Goal: Task Accomplishment & Management: Manage account settings

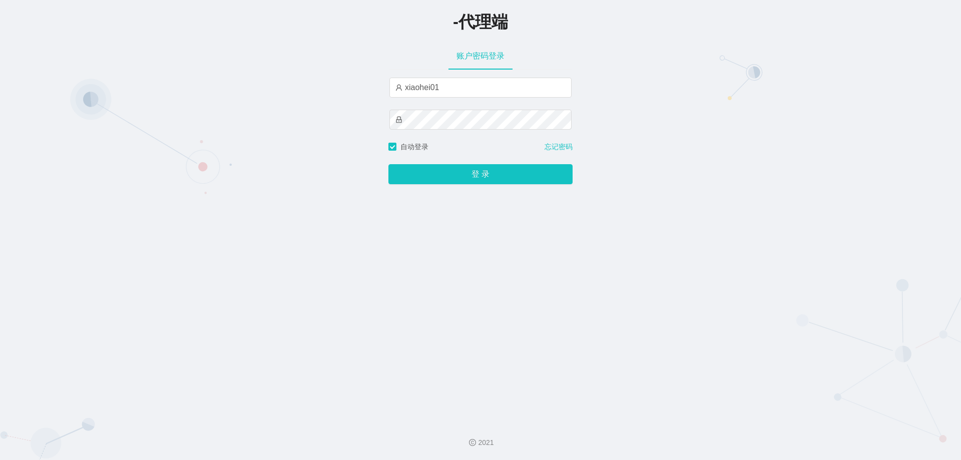
click at [388, 164] on button "登 录" at bounding box center [480, 174] width 184 height 20
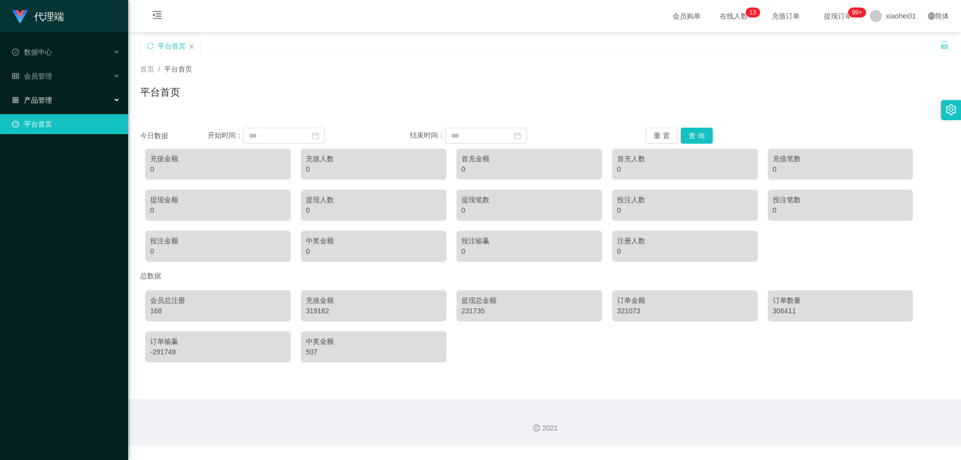
click at [27, 93] on div "产品管理" at bounding box center [64, 100] width 128 height 20
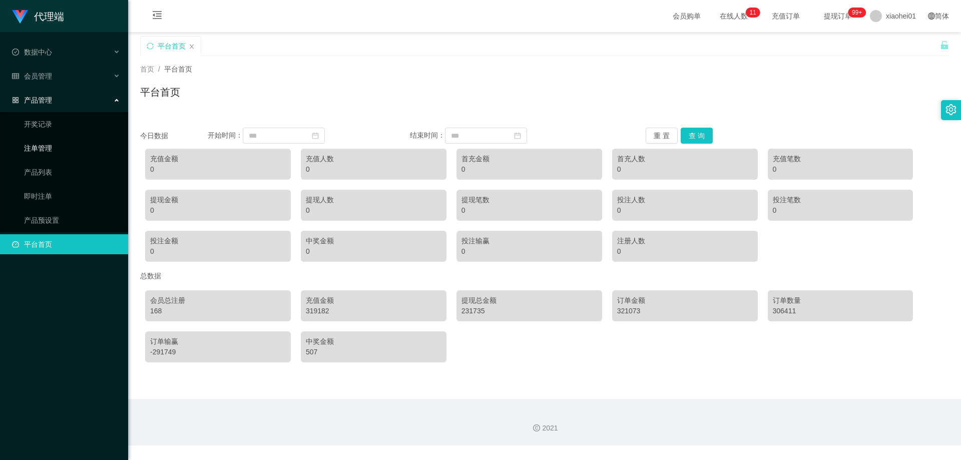
click at [36, 143] on link "注单管理" at bounding box center [72, 148] width 96 height 20
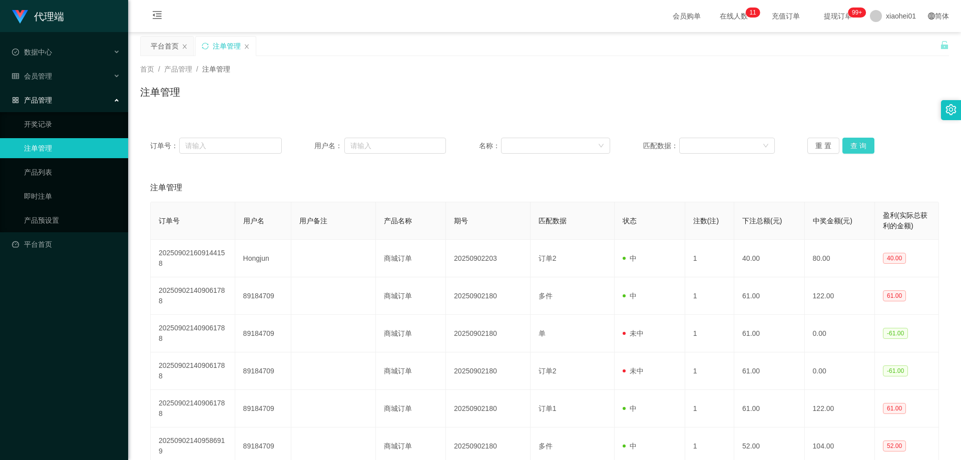
click at [866, 151] on button "查 询" at bounding box center [858, 146] width 32 height 16
click at [866, 151] on div "重 置 查 询" at bounding box center [873, 146] width 132 height 16
click at [866, 151] on button "查 询" at bounding box center [858, 146] width 32 height 16
click at [866, 151] on button "查 询" at bounding box center [863, 146] width 43 height 16
click at [866, 151] on div "重 置 查 询" at bounding box center [873, 146] width 132 height 16
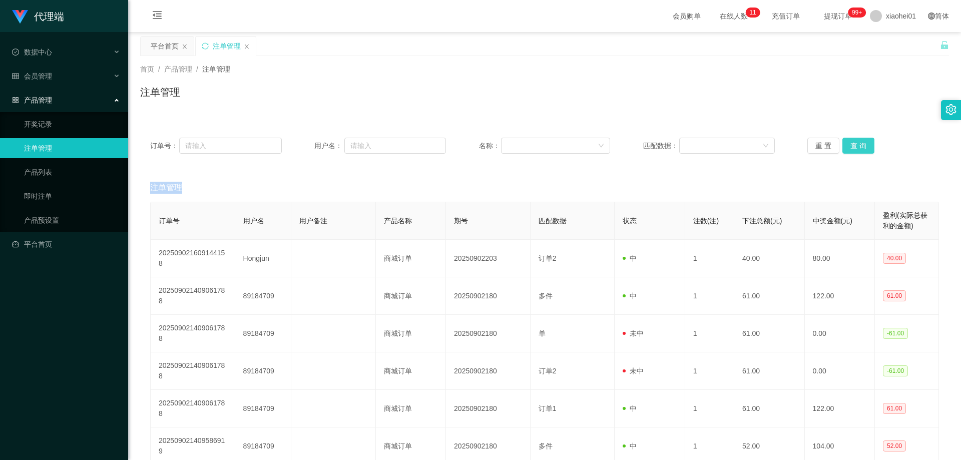
click at [866, 151] on button "查 询" at bounding box center [858, 146] width 32 height 16
click at [866, 151] on div "重 置 查 询" at bounding box center [873, 146] width 132 height 16
click at [866, 151] on button "查 询" at bounding box center [858, 146] width 32 height 16
click at [866, 151] on div "重 置 查 询" at bounding box center [873, 146] width 132 height 16
click at [866, 151] on button "查 询" at bounding box center [858, 146] width 32 height 16
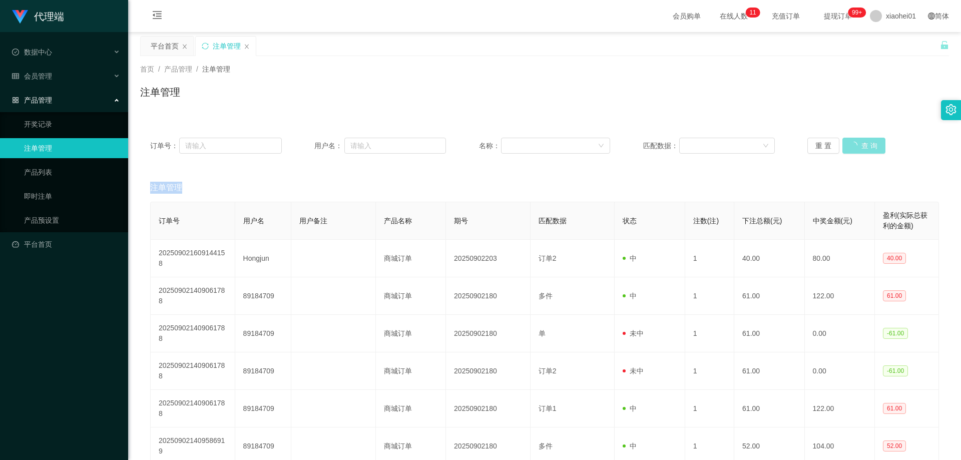
click at [866, 151] on div "重 置 查 询" at bounding box center [873, 146] width 132 height 16
click at [866, 149] on button "查 询" at bounding box center [858, 146] width 32 height 16
click at [866, 149] on div "重 置 查 询" at bounding box center [873, 146] width 132 height 16
click at [866, 149] on button "查 询" at bounding box center [858, 146] width 32 height 16
click at [866, 149] on div "重 置 查 询" at bounding box center [873, 146] width 132 height 16
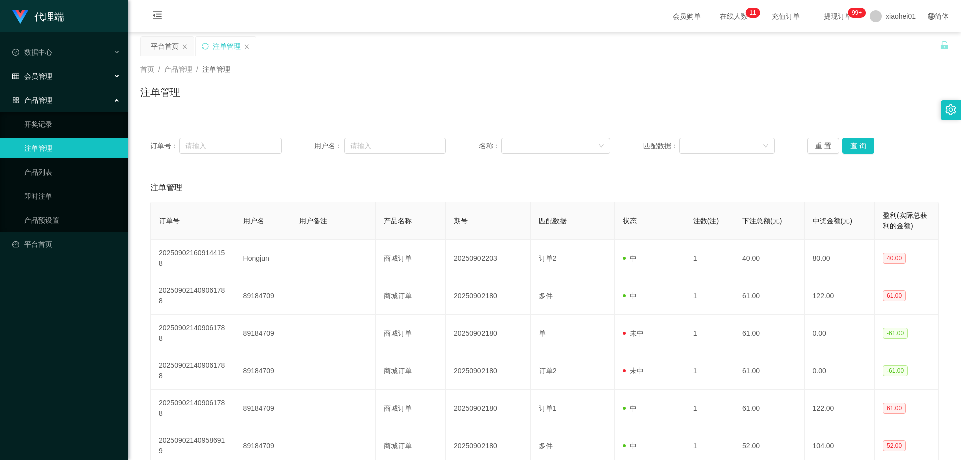
click at [37, 78] on span "会员管理" at bounding box center [32, 76] width 40 height 8
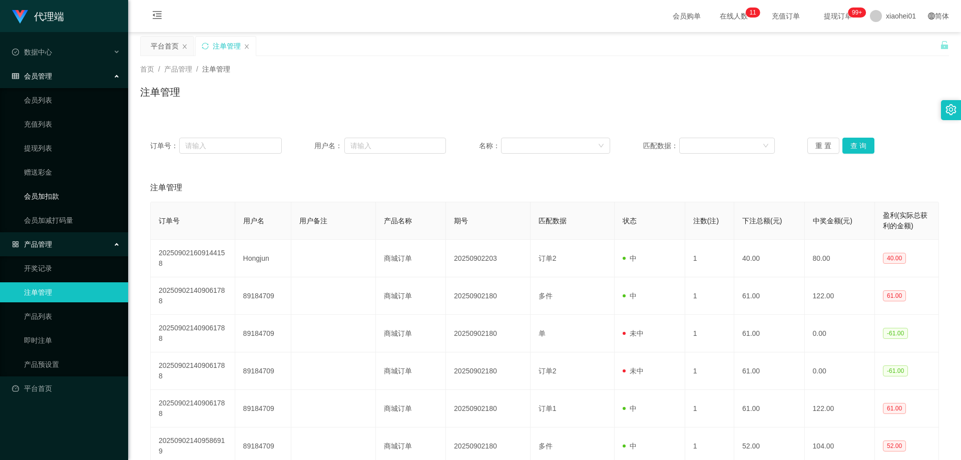
click at [46, 192] on link "会员加扣款" at bounding box center [72, 196] width 96 height 20
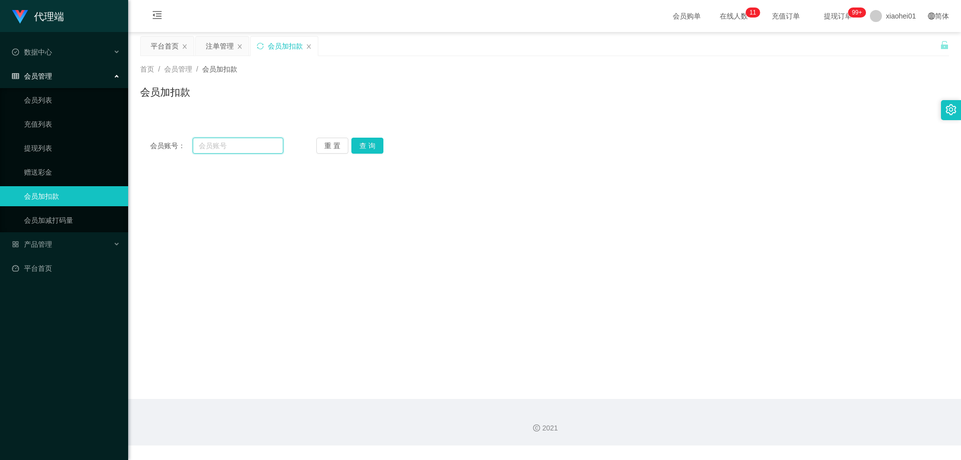
click at [252, 151] on input "text" at bounding box center [238, 146] width 91 height 16
paste input "Chenshuai"
type input "Chenshuai"
click at [358, 147] on button "查 询" at bounding box center [367, 146] width 32 height 16
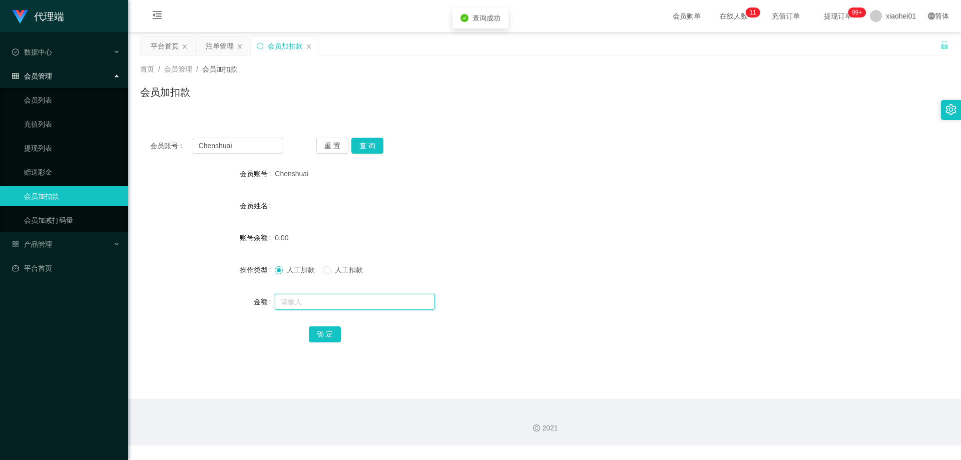
click at [291, 301] on input "text" at bounding box center [355, 302] width 160 height 16
type input "150"
click at [50, 254] on div "产品管理" at bounding box center [64, 244] width 128 height 20
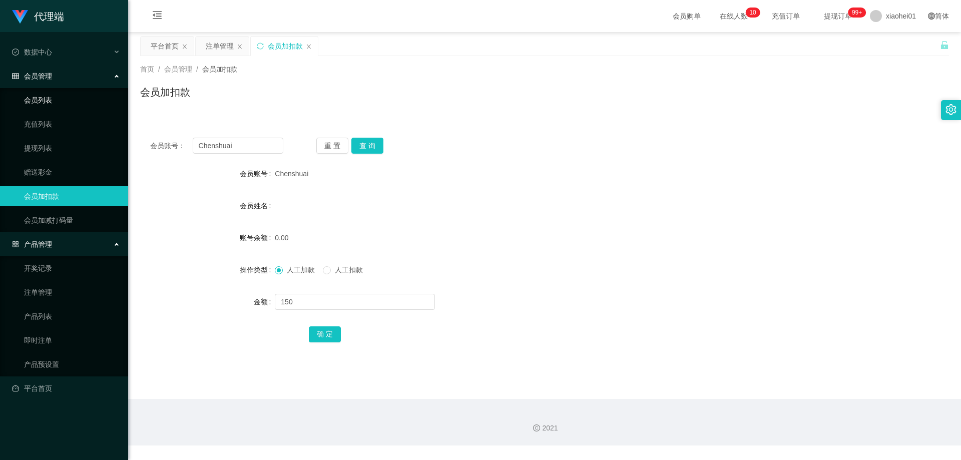
click at [31, 103] on link "会员列表" at bounding box center [72, 100] width 96 height 20
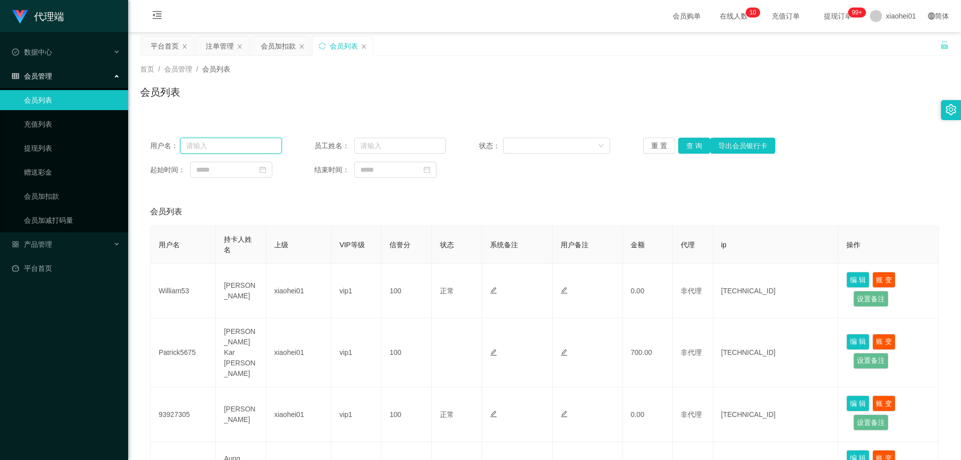
click at [272, 145] on input "text" at bounding box center [231, 146] width 102 height 16
paste input "Chenshuai"
type input "Chenshuai"
click at [699, 151] on button "查 询" at bounding box center [694, 146] width 32 height 16
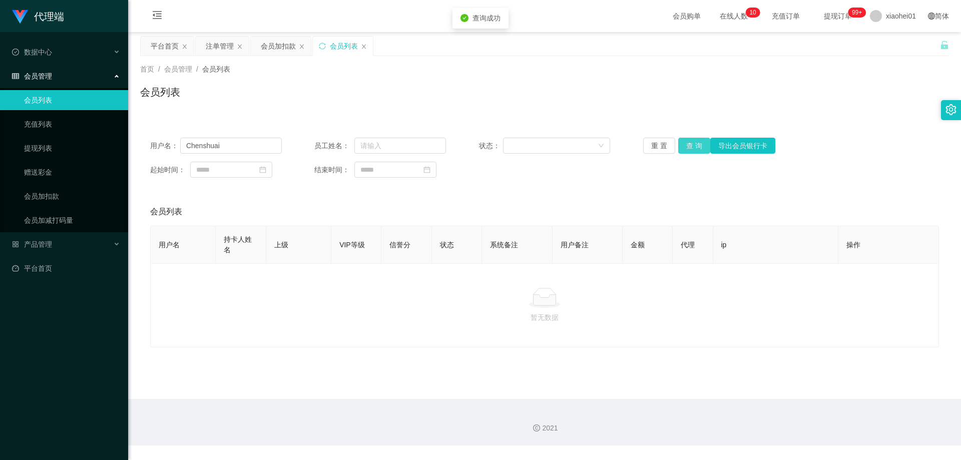
click at [694, 149] on button "查 询" at bounding box center [694, 146] width 32 height 16
click at [49, 196] on link "会员加扣款" at bounding box center [72, 196] width 96 height 20
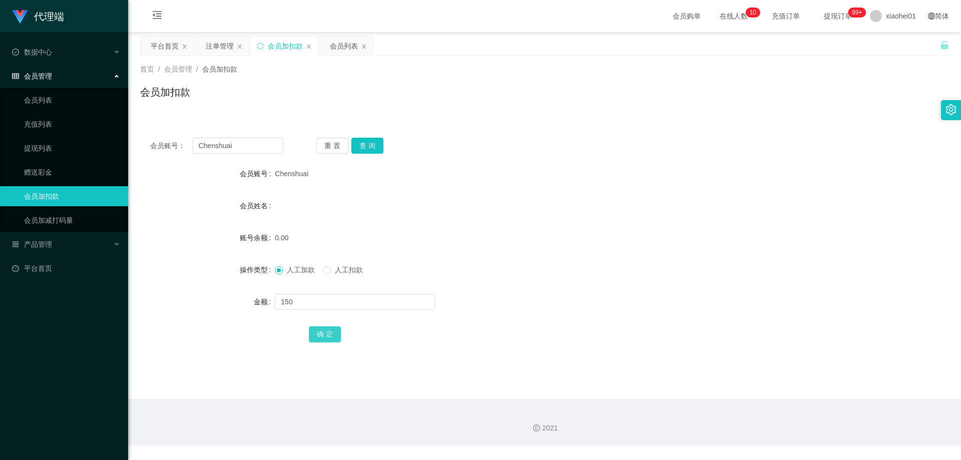
click at [323, 334] on button "确 定" at bounding box center [325, 334] width 32 height 16
click at [513, 348] on div "会员账号： [PERSON_NAME] 重 置 查 询 会员账号 Chenshuai 会员姓名 账号余额 150.00 操作类型 人工加款 人工扣款 金额 确…" at bounding box center [544, 247] width 809 height 238
click at [297, 46] on div "会员加扣款" at bounding box center [285, 46] width 35 height 19
click at [291, 45] on div "会员加扣款" at bounding box center [285, 46] width 35 height 19
click at [246, 144] on input "Chenshuai" at bounding box center [238, 146] width 91 height 16
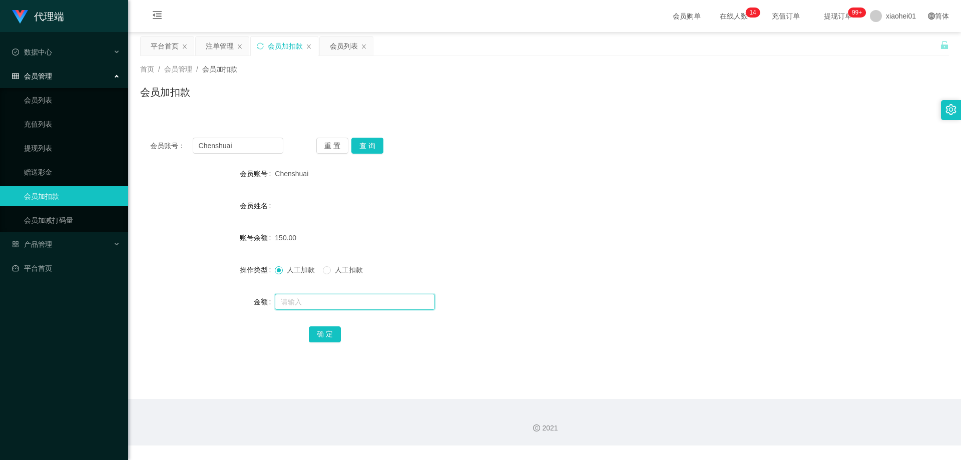
click at [309, 299] on input "text" at bounding box center [355, 302] width 160 height 16
click at [336, 270] on span "人工扣款" at bounding box center [349, 270] width 36 height 8
click at [38, 148] on link "提现列表" at bounding box center [72, 148] width 96 height 20
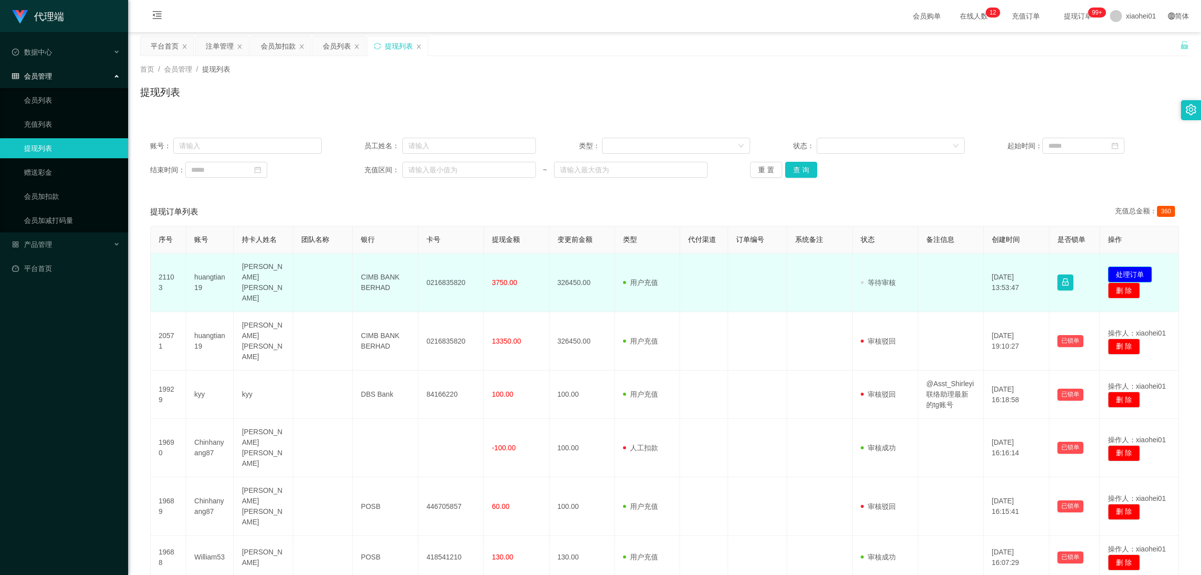
click at [961, 269] on button "处理订单" at bounding box center [1130, 274] width 44 height 16
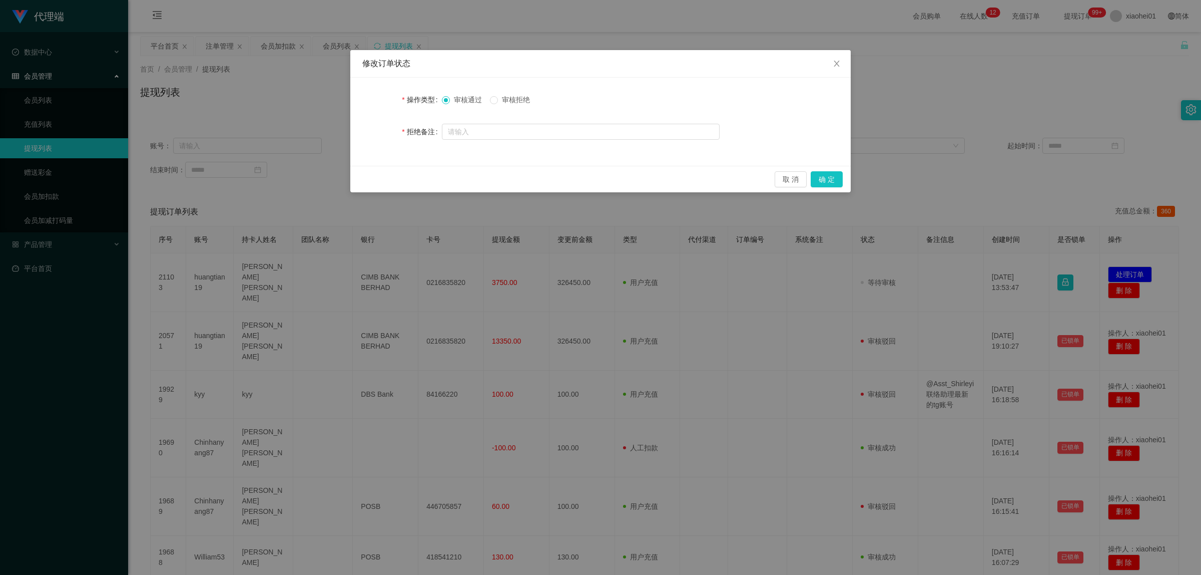
click at [517, 102] on span "审核拒绝" at bounding box center [516, 100] width 36 height 8
click at [834, 179] on button "确 定" at bounding box center [827, 179] width 32 height 16
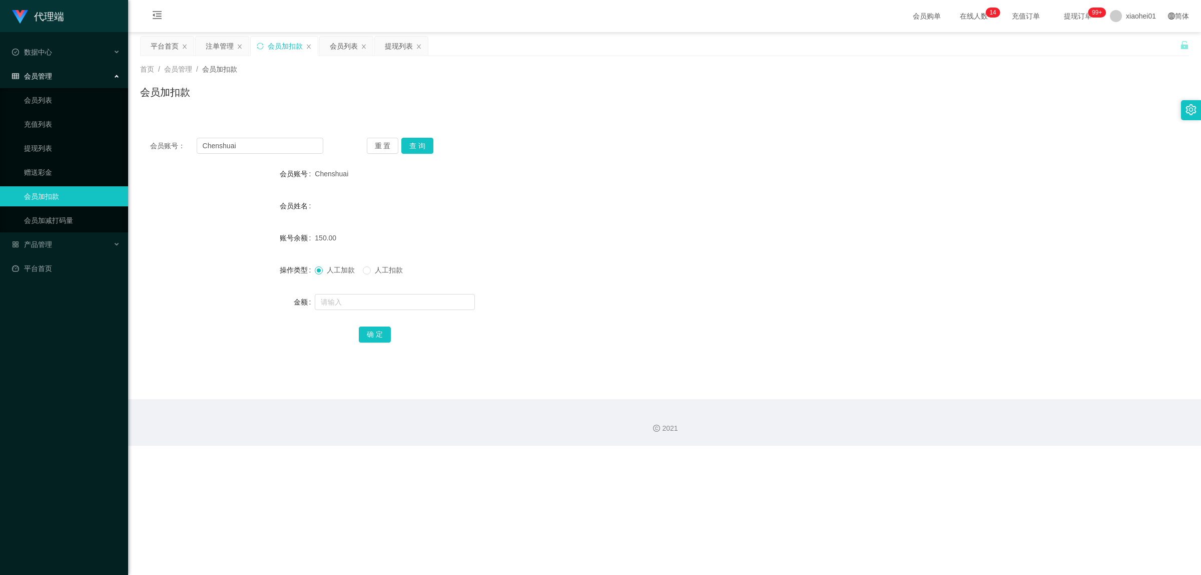
drag, startPoint x: 428, startPoint y: 37, endPoint x: 665, endPoint y: 65, distance: 238.0
click at [665, 65] on div "关闭左侧 关闭右侧 关闭其它 刷新页面 平台首页 注单管理 会员加扣款 会员列表 提现列表 首页 / 会员管理 / 会员加扣款 / 会员加扣款 会员账号： C…" at bounding box center [664, 201] width 1049 height 330
click at [354, 44] on div "会员列表" at bounding box center [344, 46] width 28 height 19
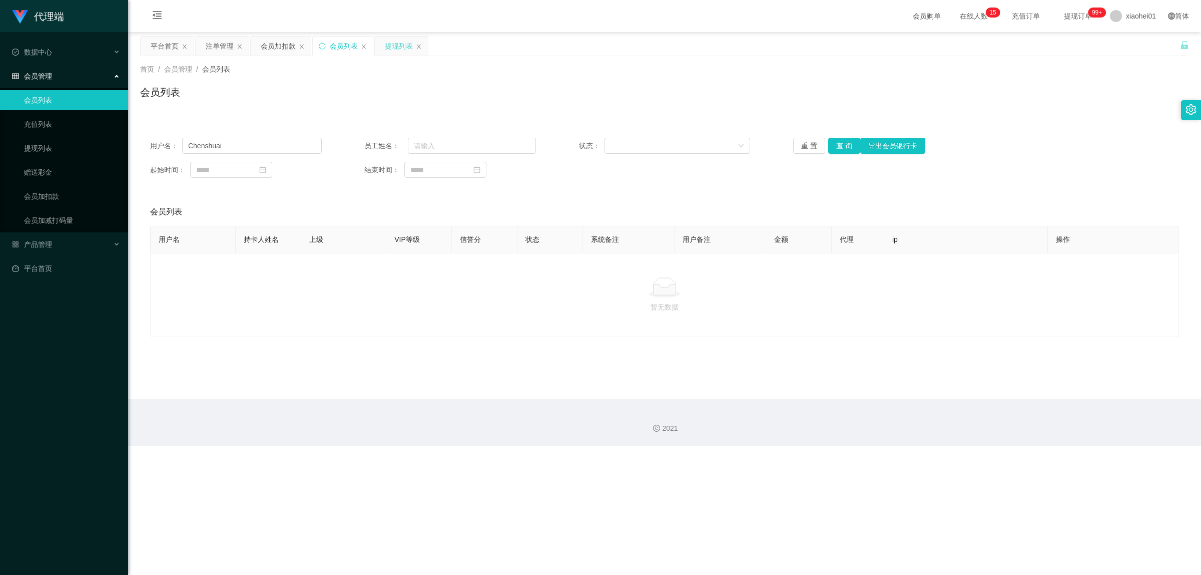
click at [399, 37] on div "提现列表" at bounding box center [399, 46] width 28 height 19
